Goal: Information Seeking & Learning: Learn about a topic

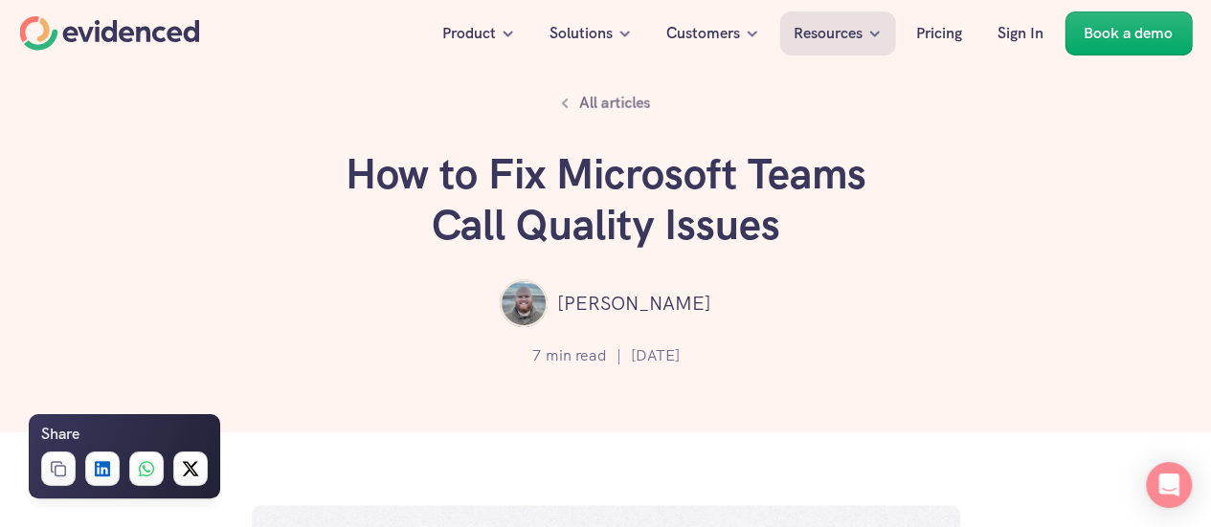
click at [204, 200] on div "All articles How to Fix Microsoft Teams Call Quality Issues [PERSON_NAME] 7 min…" at bounding box center [605, 216] width 1211 height 433
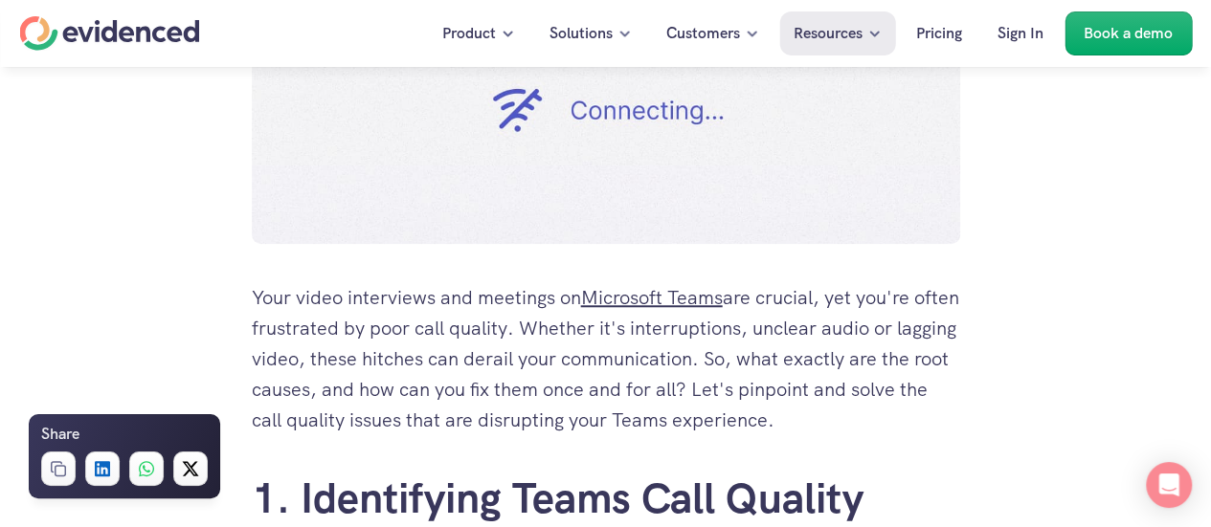
scroll to position [766, 0]
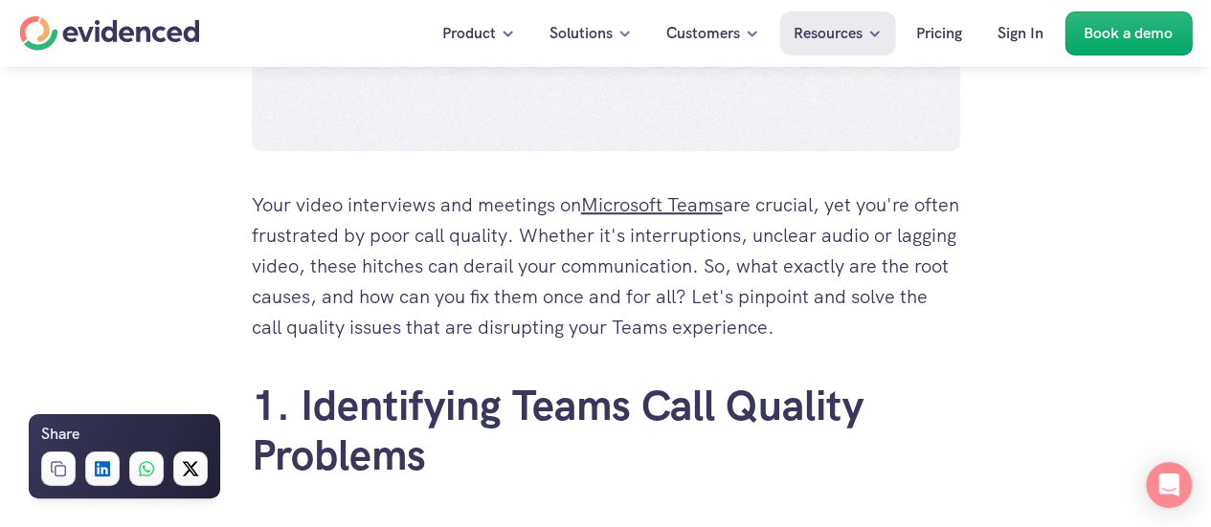
click at [563, 268] on p "Your video interviews and meetings on Microsoft Teams are crucial, yet you're o…" at bounding box center [606, 266] width 708 height 153
click at [544, 130] on div "Looking for a Teams alternative for interviews? Watch a quick demo" at bounding box center [605, 103] width 1211 height 73
click at [467, 231] on p "Your video interviews and meetings on Microsoft Teams are crucial, yet you're o…" at bounding box center [606, 266] width 708 height 153
drag, startPoint x: 562, startPoint y: 114, endPoint x: 423, endPoint y: 254, distance: 196.9
click at [423, 254] on p "Your video interviews and meetings on Microsoft Teams are crucial, yet you're o…" at bounding box center [606, 266] width 708 height 153
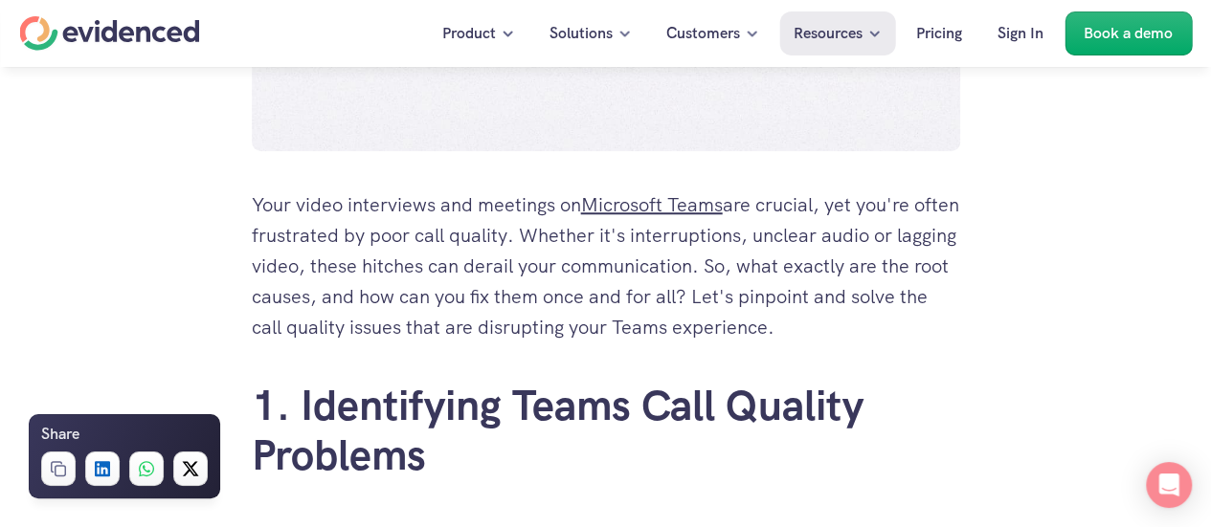
click at [392, 204] on p "Your video interviews and meetings on Microsoft Teams are crucial, yet you're o…" at bounding box center [606, 266] width 708 height 153
click at [422, 230] on p "Your video interviews and meetings on Microsoft Teams are crucial, yet you're o…" at bounding box center [606, 266] width 708 height 153
click at [622, 250] on p "Your video interviews and meetings on Microsoft Teams are crucial, yet you're o…" at bounding box center [606, 266] width 708 height 153
click at [659, 308] on p "Your video interviews and meetings on Microsoft Teams are crucial, yet you're o…" at bounding box center [606, 266] width 708 height 153
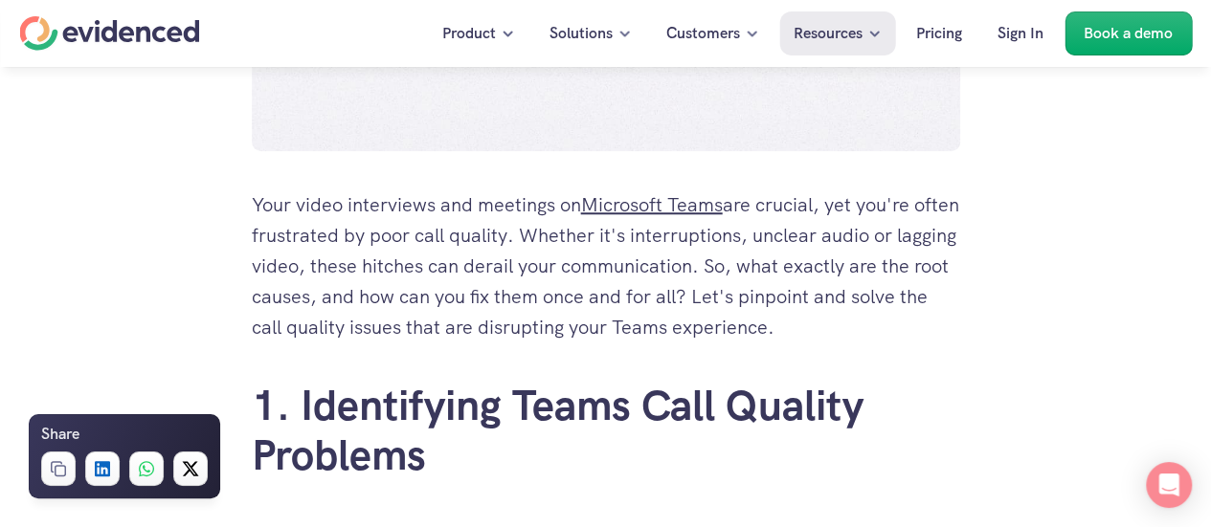
click at [460, 250] on p "Your video interviews and meetings on Microsoft Teams are crucial, yet you're o…" at bounding box center [606, 266] width 708 height 153
click at [411, 246] on p "Your video interviews and meetings on Microsoft Teams are crucial, yet you're o…" at bounding box center [606, 266] width 708 height 153
click at [412, 222] on p "Your video interviews and meetings on Microsoft Teams are crucial, yet you're o…" at bounding box center [606, 266] width 708 height 153
click at [417, 293] on p "Your video interviews and meetings on Microsoft Teams are crucial, yet you're o…" at bounding box center [606, 266] width 708 height 153
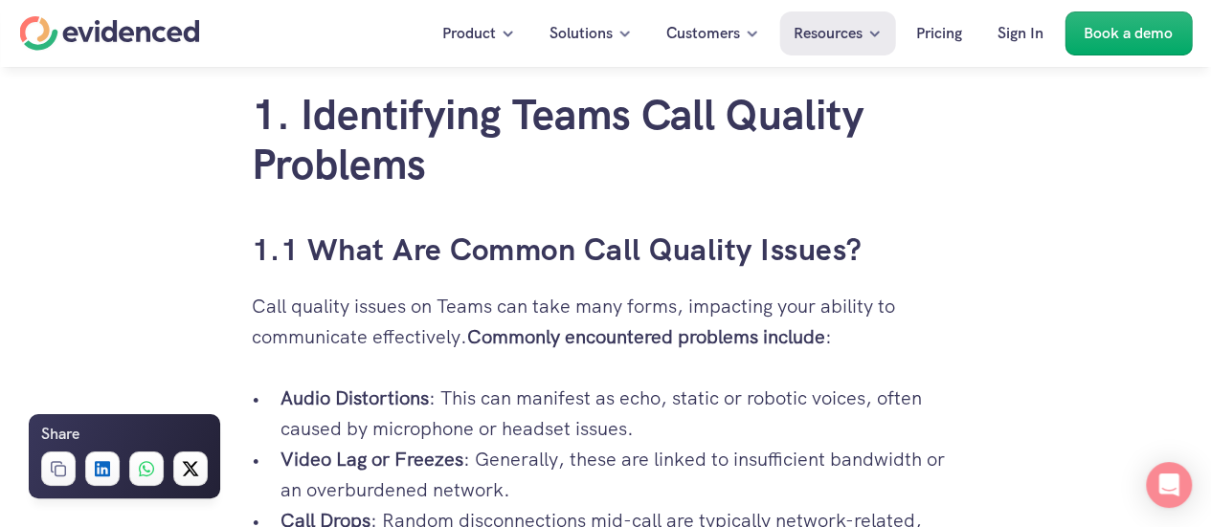
scroll to position [1053, 0]
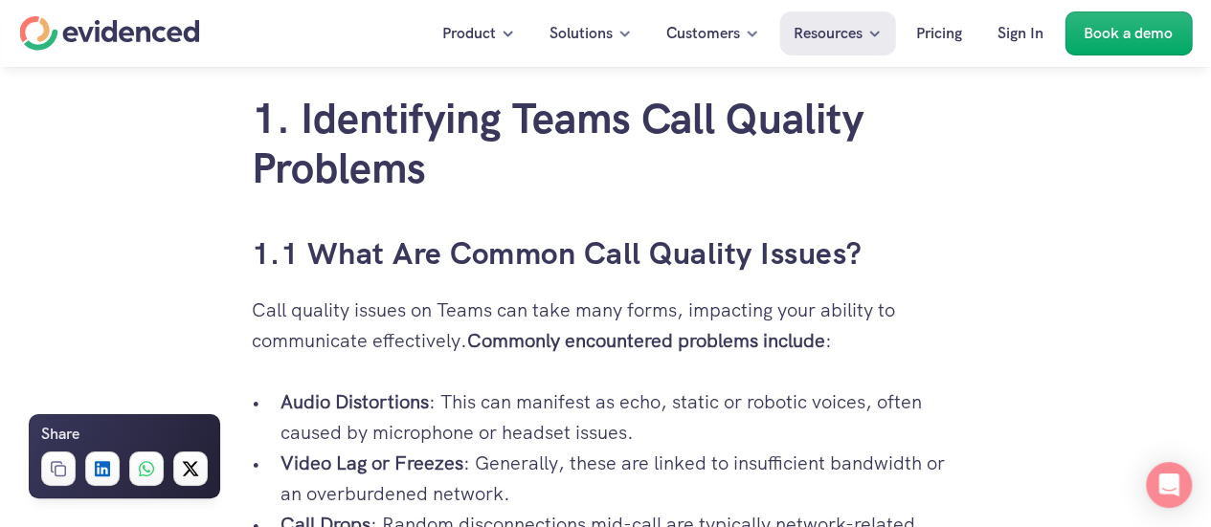
click at [373, 348] on p "Call quality issues on Teams can take many forms, impacting your ability to com…" at bounding box center [606, 325] width 708 height 61
click at [398, 324] on p "Call quality issues on Teams can take many forms, impacting your ability to com…" at bounding box center [606, 325] width 708 height 61
click at [435, 324] on p "Call quality issues on Teams can take many forms, impacting your ability to com…" at bounding box center [606, 325] width 708 height 61
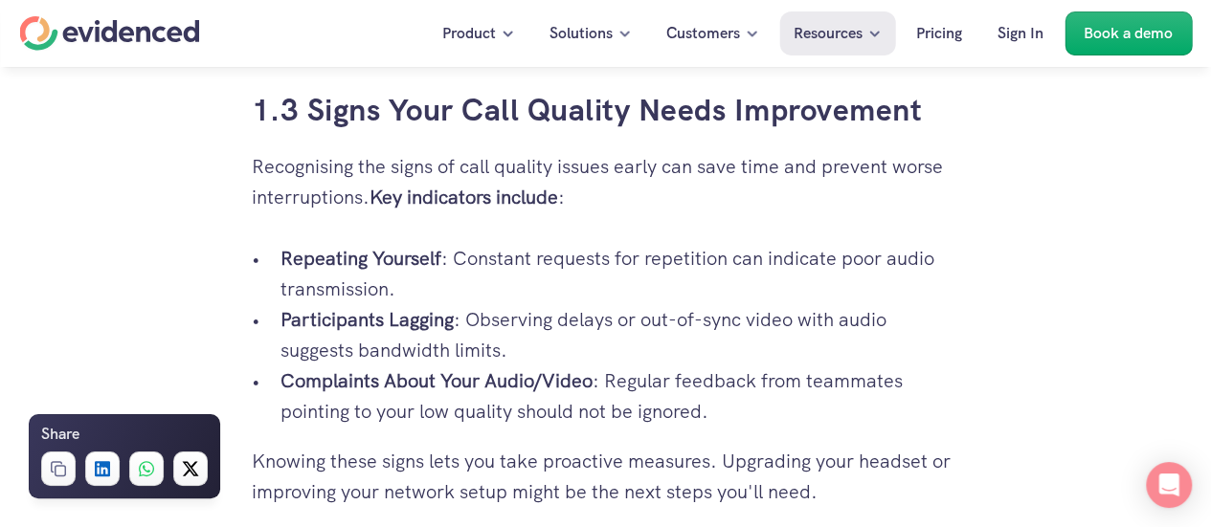
scroll to position [2297, 0]
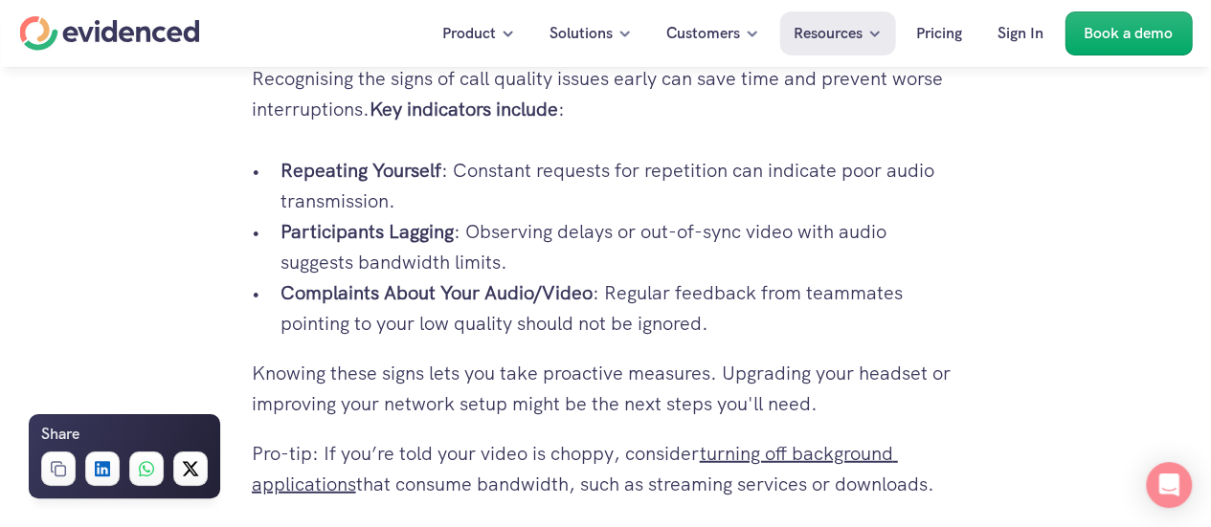
click at [691, 301] on p "Complaints About Your Audio/Video : Regular feedback from teammates pointing to…" at bounding box center [620, 308] width 680 height 61
click at [599, 268] on p "Participants Lagging : Observing delays or out-of-sync video with audio suggest…" at bounding box center [620, 246] width 680 height 61
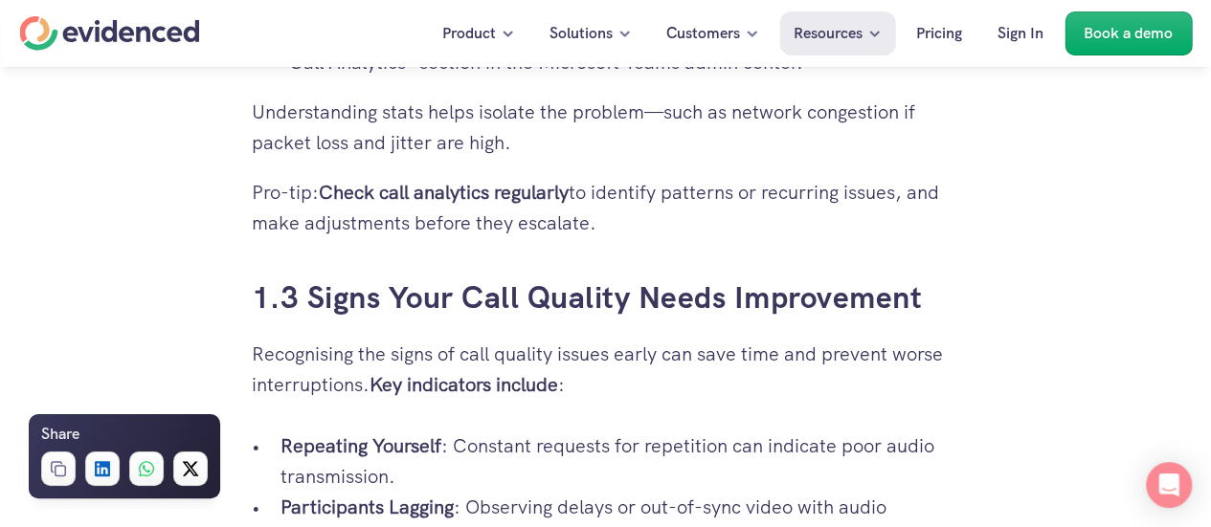
scroll to position [2020, 0]
